Goal: Find specific page/section: Find specific page/section

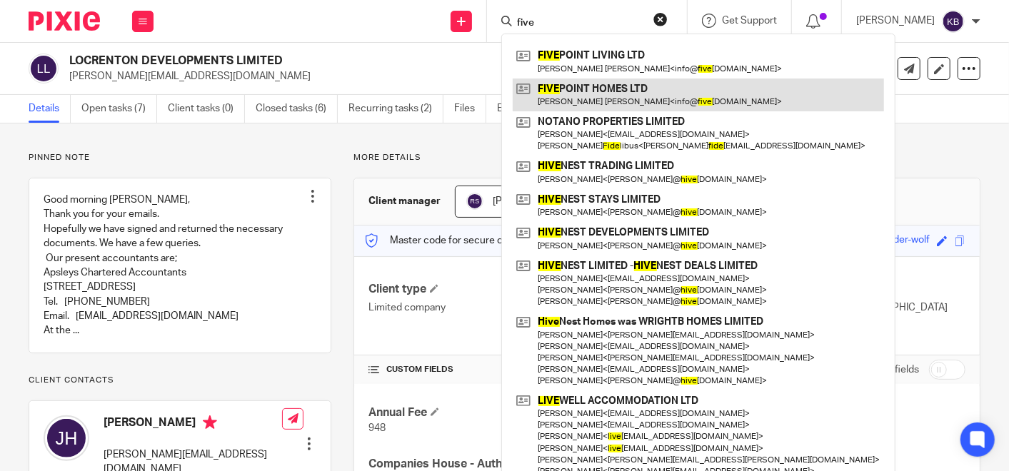
type input "five"
click at [604, 90] on link at bounding box center [698, 95] width 371 height 33
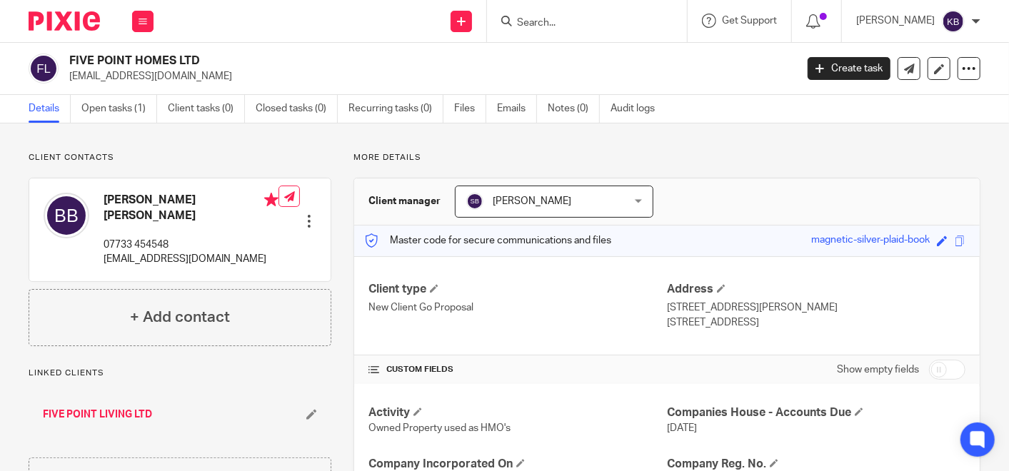
click at [859, 99] on div "Details Open tasks (1) Client tasks (0) Closed tasks (0) Recurring tasks (0) Fi…" at bounding box center [504, 109] width 1009 height 29
click at [101, 408] on link "FIVE POINT LIVING LTD" at bounding box center [97, 415] width 109 height 14
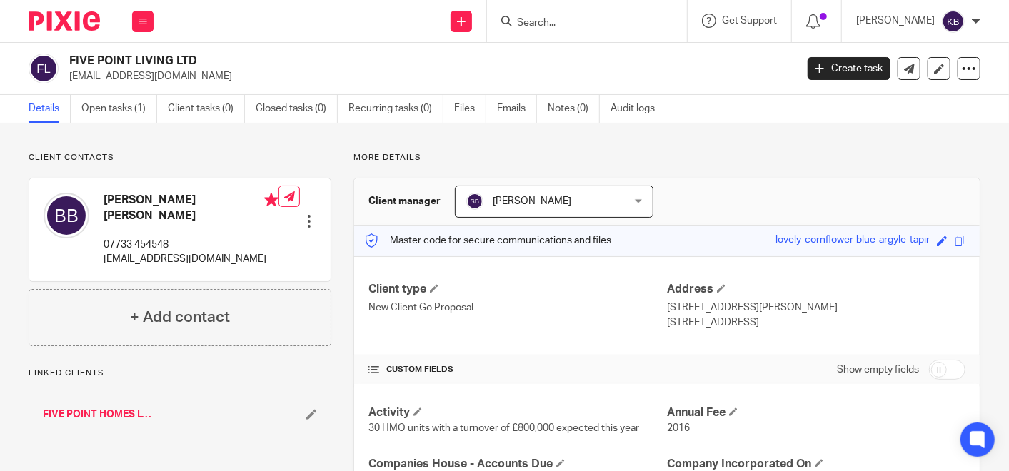
scroll to position [79, 0]
